Goal: Task Accomplishment & Management: Use online tool/utility

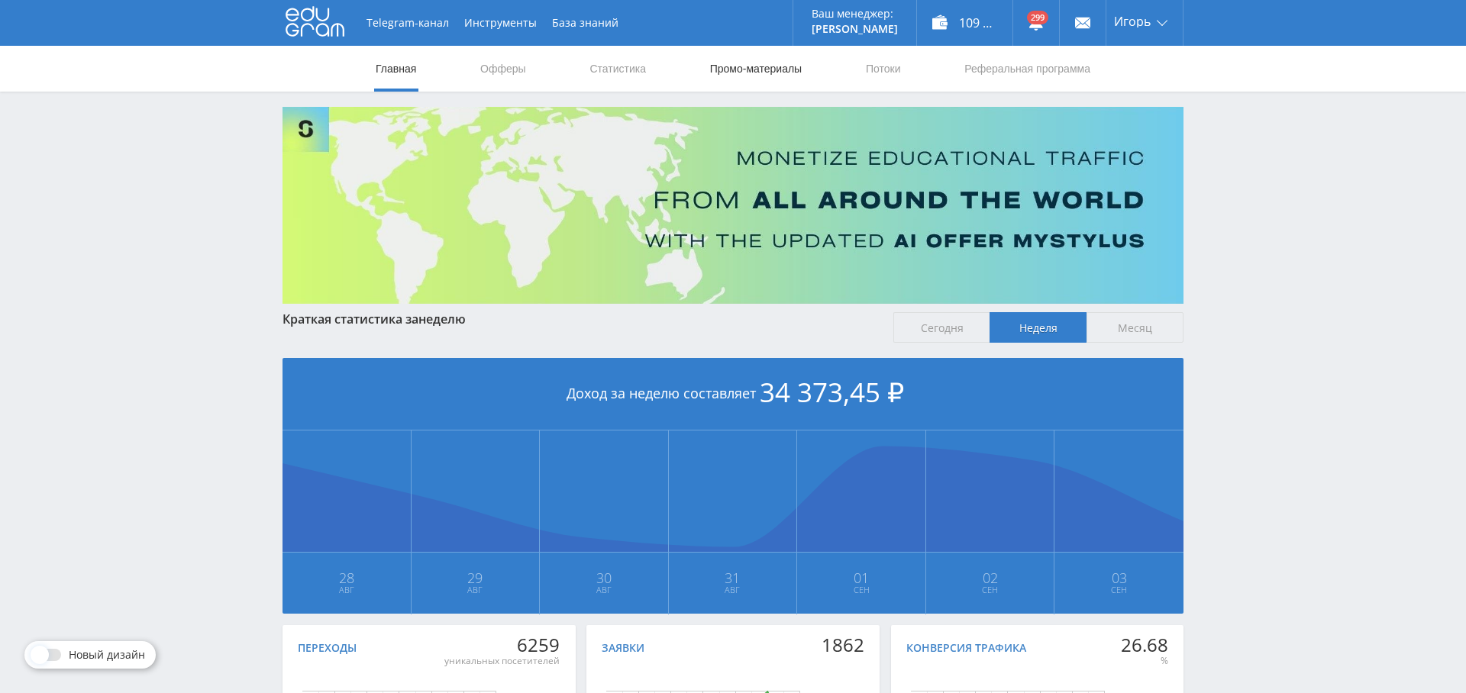
click at [747, 71] on link "Промо-материалы" at bounding box center [756, 69] width 95 height 46
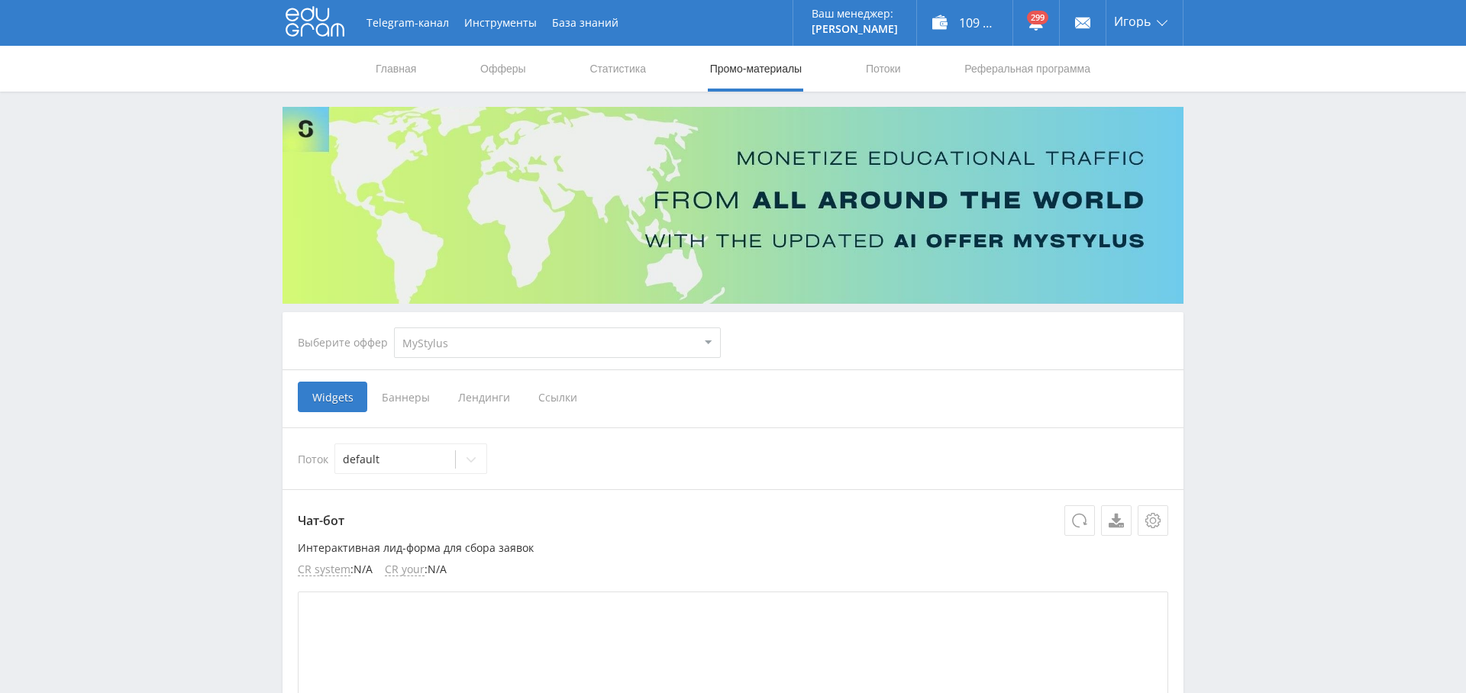
click at [593, 316] on div "Выберите оффер MyStylus MyStylus - Revshare Кампус AI Studybay Автор24 Studybay…" at bounding box center [509, 342] width 447 height 55
click at [593, 337] on select "MyStylus MyStylus - Revshare Кампус AI Studybay Автор24 Studybay [GEOGRAPHIC_DA…" at bounding box center [557, 343] width 327 height 31
select select "1"
click at [394, 328] on select "MyStylus MyStylus - Revshare Кампус AI Studybay Автор24 Studybay [GEOGRAPHIC_DA…" at bounding box center [557, 343] width 327 height 31
select select "1"
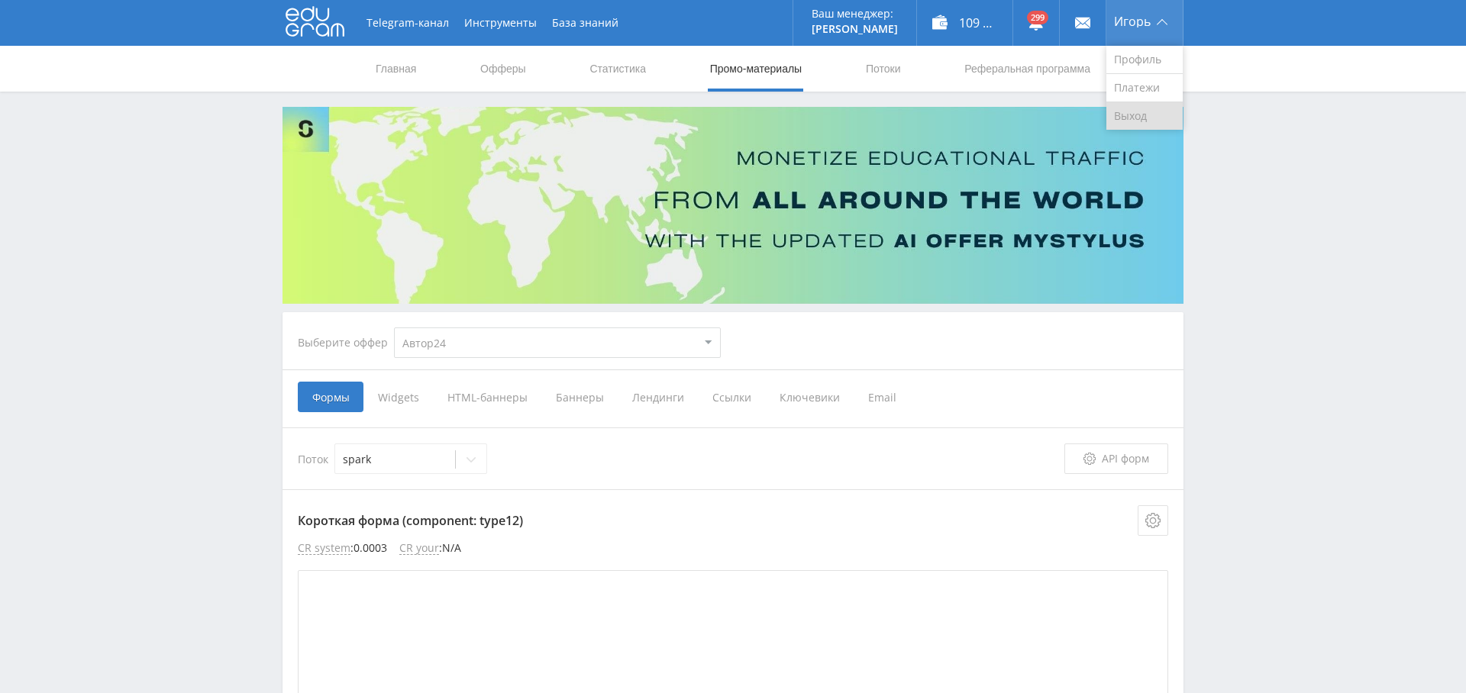
click at [1130, 111] on link "Выход" at bounding box center [1144, 115] width 76 height 27
